Goal: Task Accomplishment & Management: Manage account settings

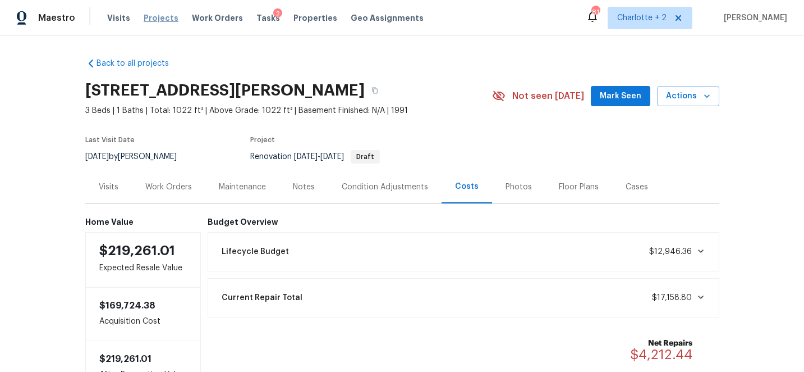
click at [154, 19] on span "Projects" at bounding box center [161, 17] width 35 height 11
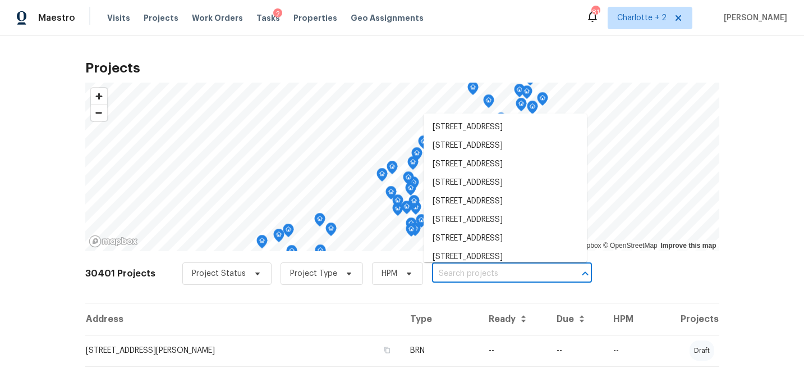
click at [434, 276] on input "text" at bounding box center [496, 273] width 129 height 17
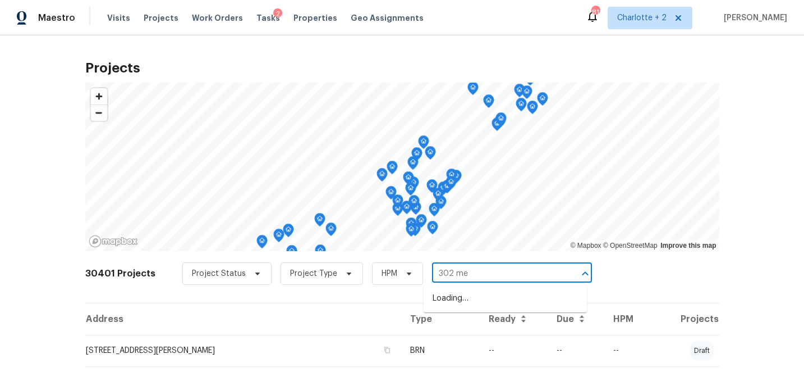
type input "302 mel"
click at [456, 304] on li "302 Melinda Ave, Kannapolis, NC 28083" at bounding box center [505, 298] width 163 height 19
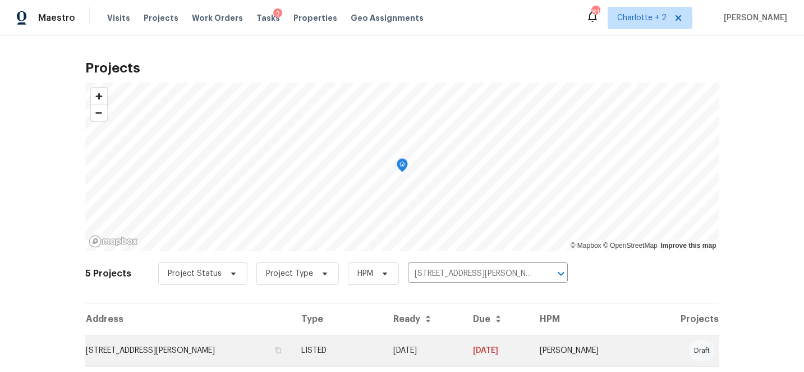
click at [464, 349] on td "09/09/25" at bounding box center [425, 350] width 80 height 31
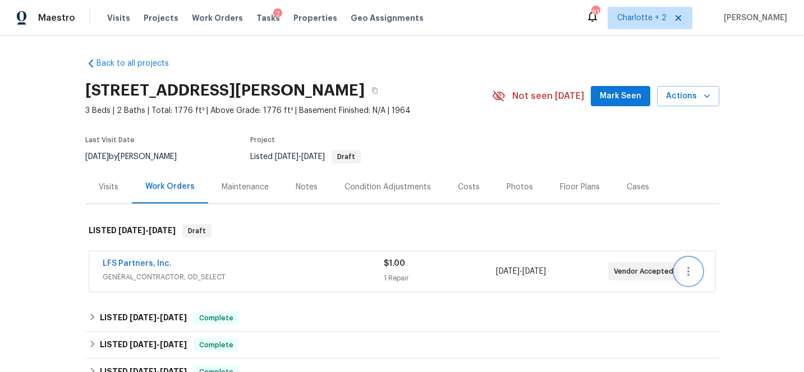
click at [685, 267] on icon "button" at bounding box center [688, 270] width 13 height 13
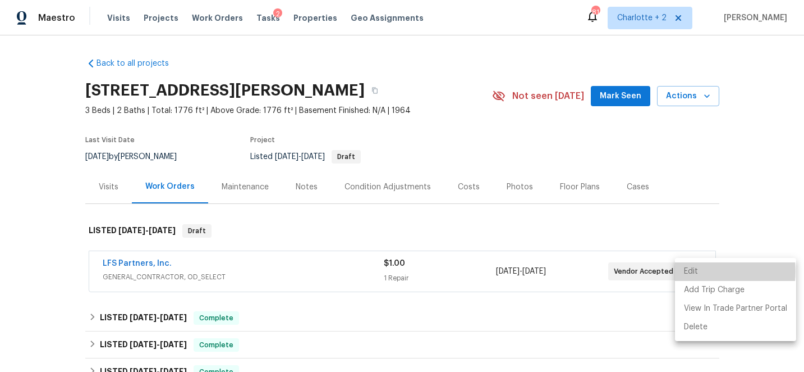
click at [697, 271] on li "Edit" at bounding box center [735, 271] width 121 height 19
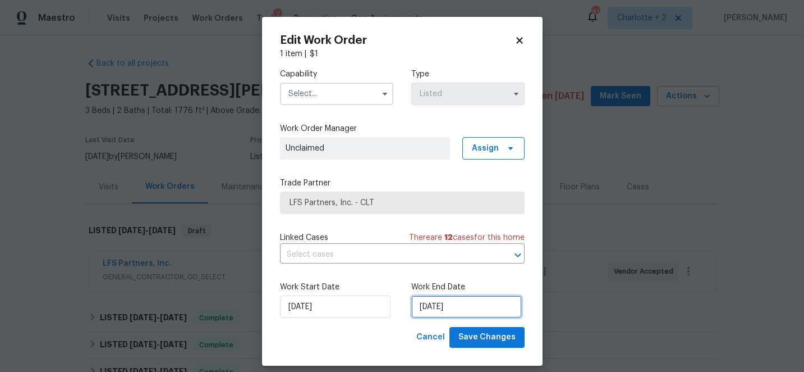
click at [470, 305] on input "9/15/2025" at bounding box center [466, 306] width 111 height 22
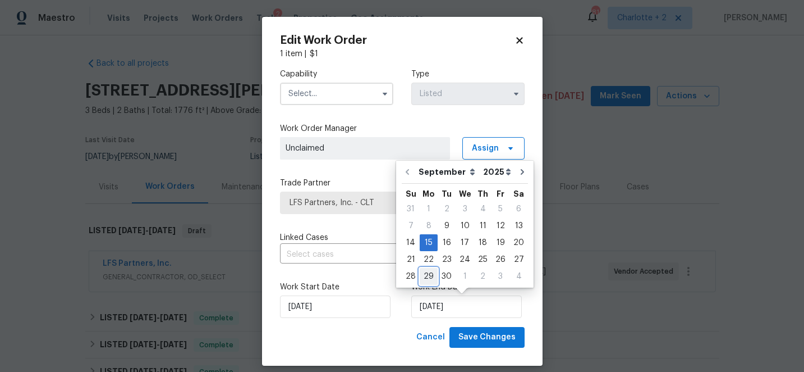
click at [428, 273] on div "29" at bounding box center [429, 276] width 18 height 16
type input "9/29/2025"
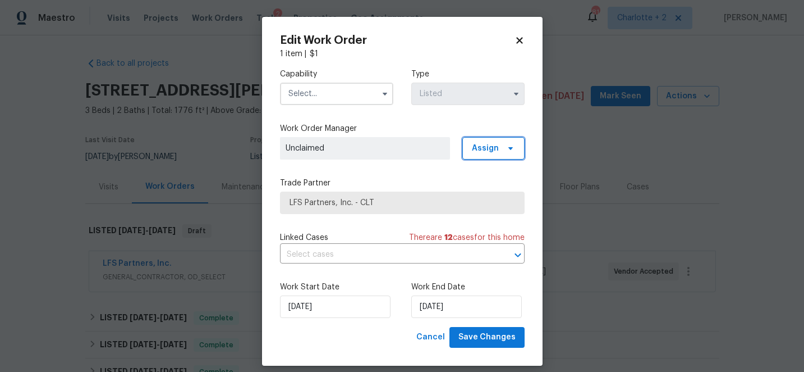
click at [496, 155] on span "Assign" at bounding box center [494, 148] width 62 height 22
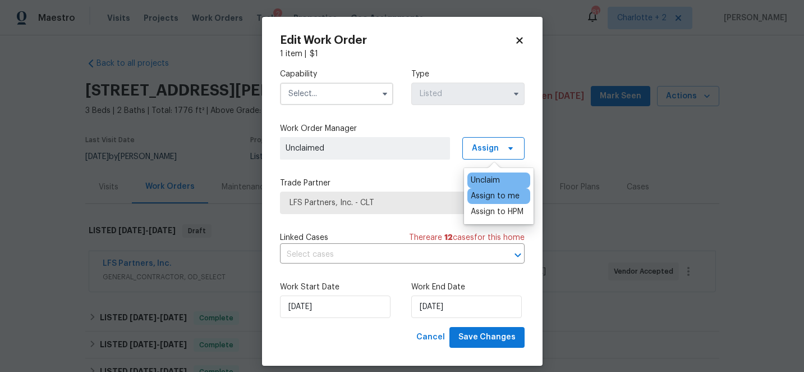
click at [505, 194] on div "Assign to me" at bounding box center [495, 195] width 49 height 11
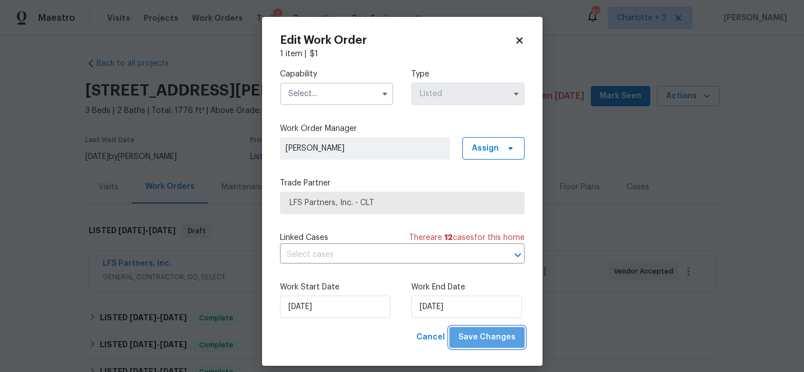
click at [498, 338] on span "Save Changes" at bounding box center [487, 337] width 57 height 14
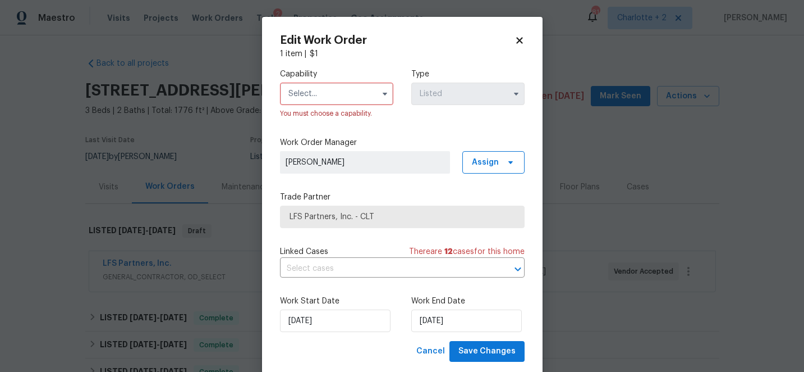
click at [313, 100] on input "text" at bounding box center [336, 94] width 113 height 22
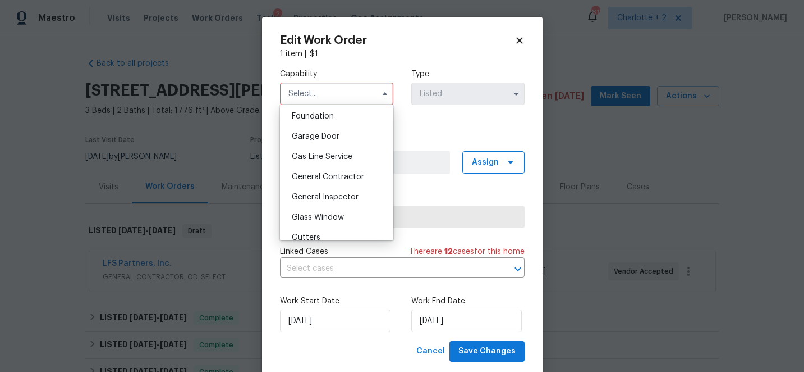
scroll to position [486, 0]
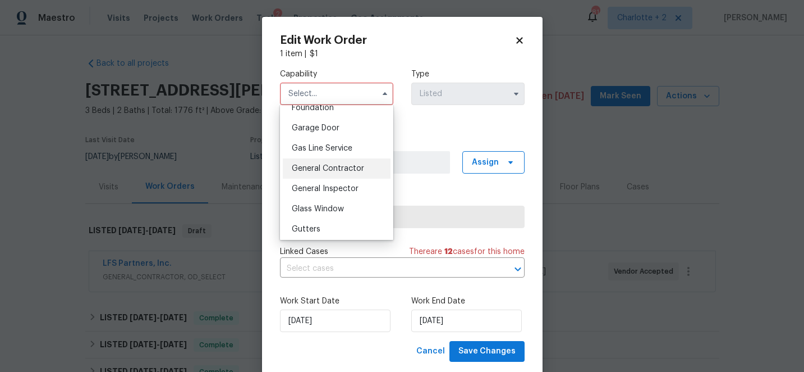
click at [352, 170] on span "General Contractor" at bounding box center [328, 168] width 72 height 8
type input "General Contractor"
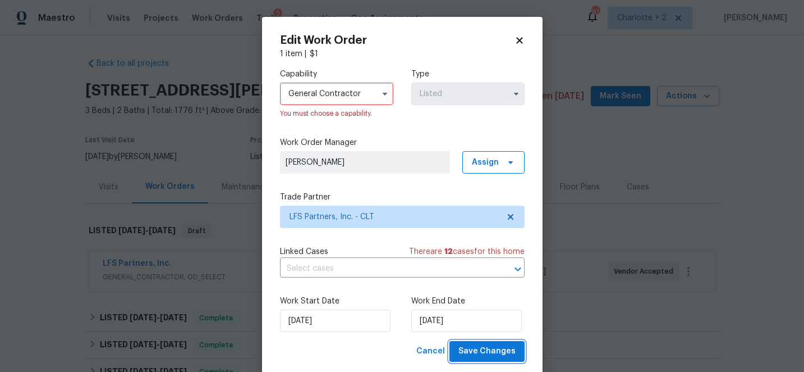
click at [496, 349] on span "Save Changes" at bounding box center [487, 351] width 57 height 14
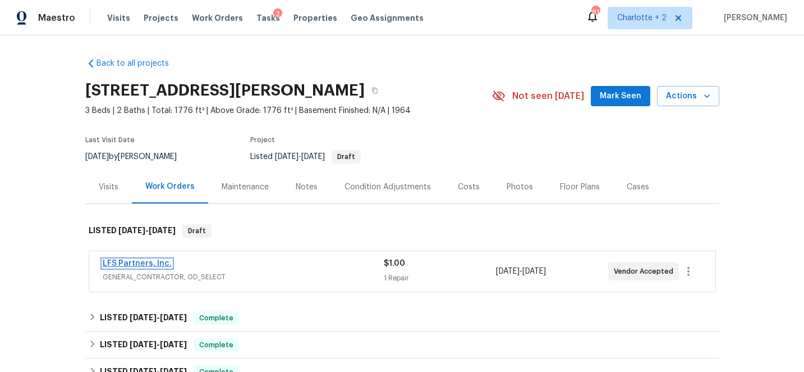
click at [142, 262] on link "LFS Partners, Inc." at bounding box center [137, 263] width 69 height 8
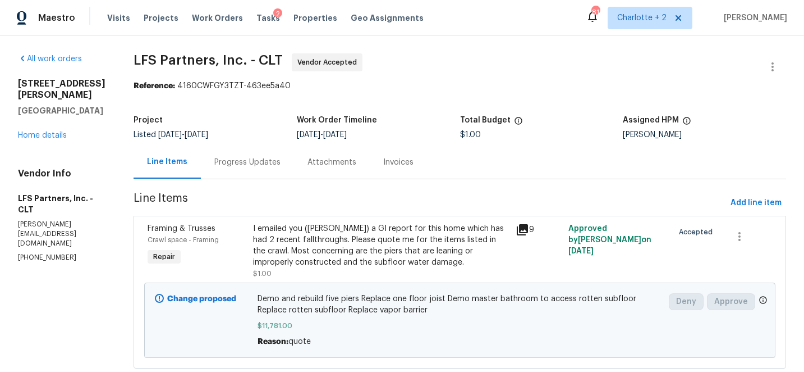
scroll to position [29, 0]
